Goal: Transaction & Acquisition: Purchase product/service

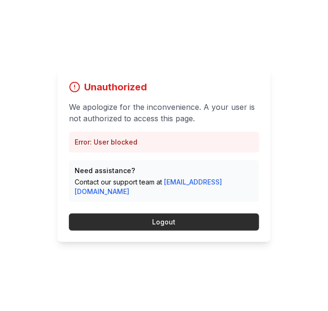
click at [193, 231] on button "Logout" at bounding box center [164, 222] width 190 height 17
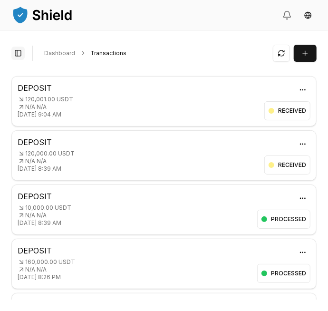
click at [19, 52] on button "Toggle Sidebar" at bounding box center [17, 53] width 13 height 13
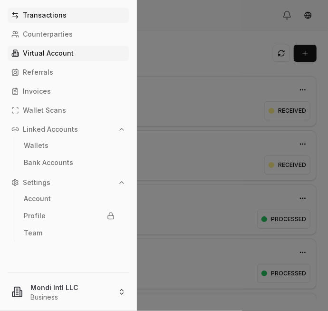
click at [54, 52] on p "Virtual Account" at bounding box center [48, 53] width 51 height 7
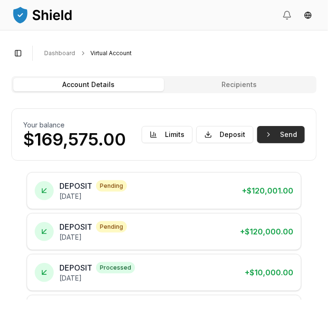
click at [281, 132] on button "Send" at bounding box center [282, 134] width 48 height 17
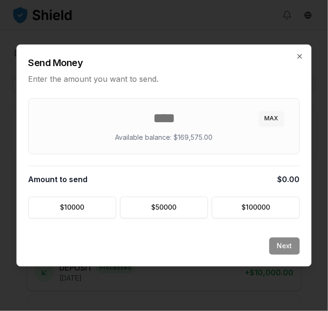
click at [271, 121] on button "MAX" at bounding box center [271, 118] width 25 height 15
type input "******"
click at [285, 245] on button "Next" at bounding box center [285, 246] width 30 height 17
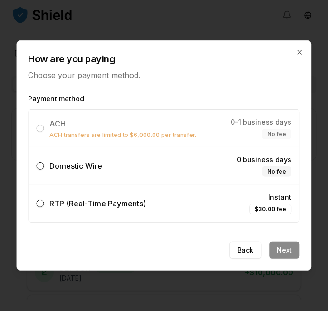
click at [42, 165] on button "Domestic Wire 0 business days No fee" at bounding box center [41, 166] width 8 height 8
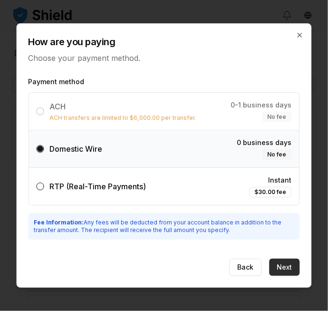
click at [289, 264] on button "Next" at bounding box center [285, 267] width 30 height 17
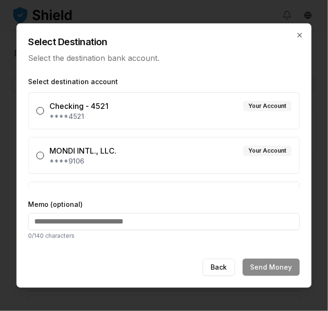
click at [42, 155] on button "MONDI INTL., LLC. Your Account ****9106" at bounding box center [41, 156] width 8 height 8
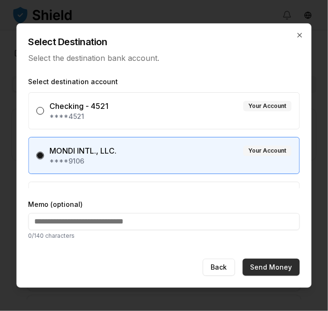
click at [286, 269] on button "Send Money" at bounding box center [271, 267] width 57 height 17
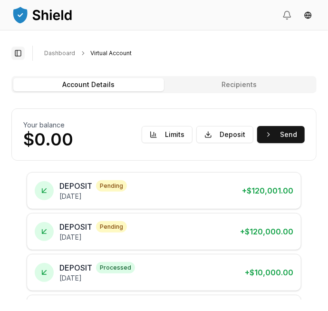
click at [18, 55] on button "Toggle Sidebar" at bounding box center [17, 53] width 13 height 13
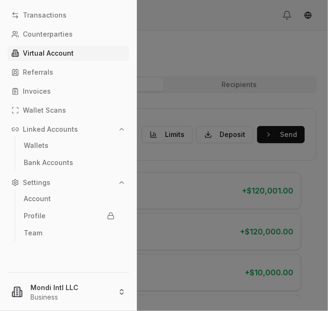
click at [57, 293] on html "Transactions Counterparties Virtual Account Referrals Invoices Wallet Scans Lin…" at bounding box center [164, 155] width 328 height 311
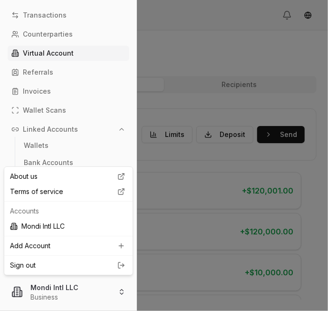
click at [55, 265] on link "Sign out" at bounding box center [68, 266] width 117 height 10
